Goal: Task Accomplishment & Management: Manage account settings

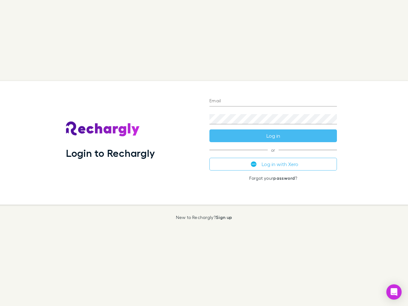
click at [204, 153] on div "Login to Rechargly" at bounding box center [132, 143] width 143 height 124
click at [273, 101] on input "Email" at bounding box center [272, 101] width 127 height 10
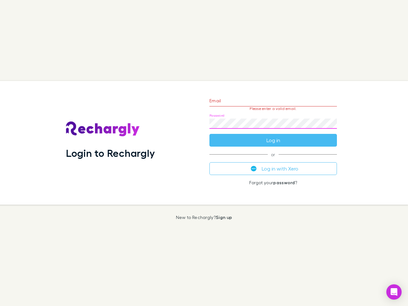
click at [273, 136] on form "Email Please enter a valid email. Password Log in" at bounding box center [272, 118] width 127 height 55
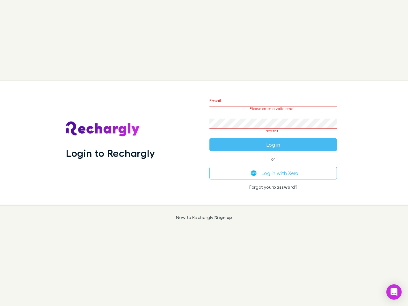
click at [273, 164] on div "Email Please enter a valid email. Password Please fill Log in or Log in with Xe…" at bounding box center [273, 143] width 138 height 124
click at [394, 292] on icon "Open Intercom Messenger" at bounding box center [393, 292] width 7 height 8
